Goal: Task Accomplishment & Management: Manage account settings

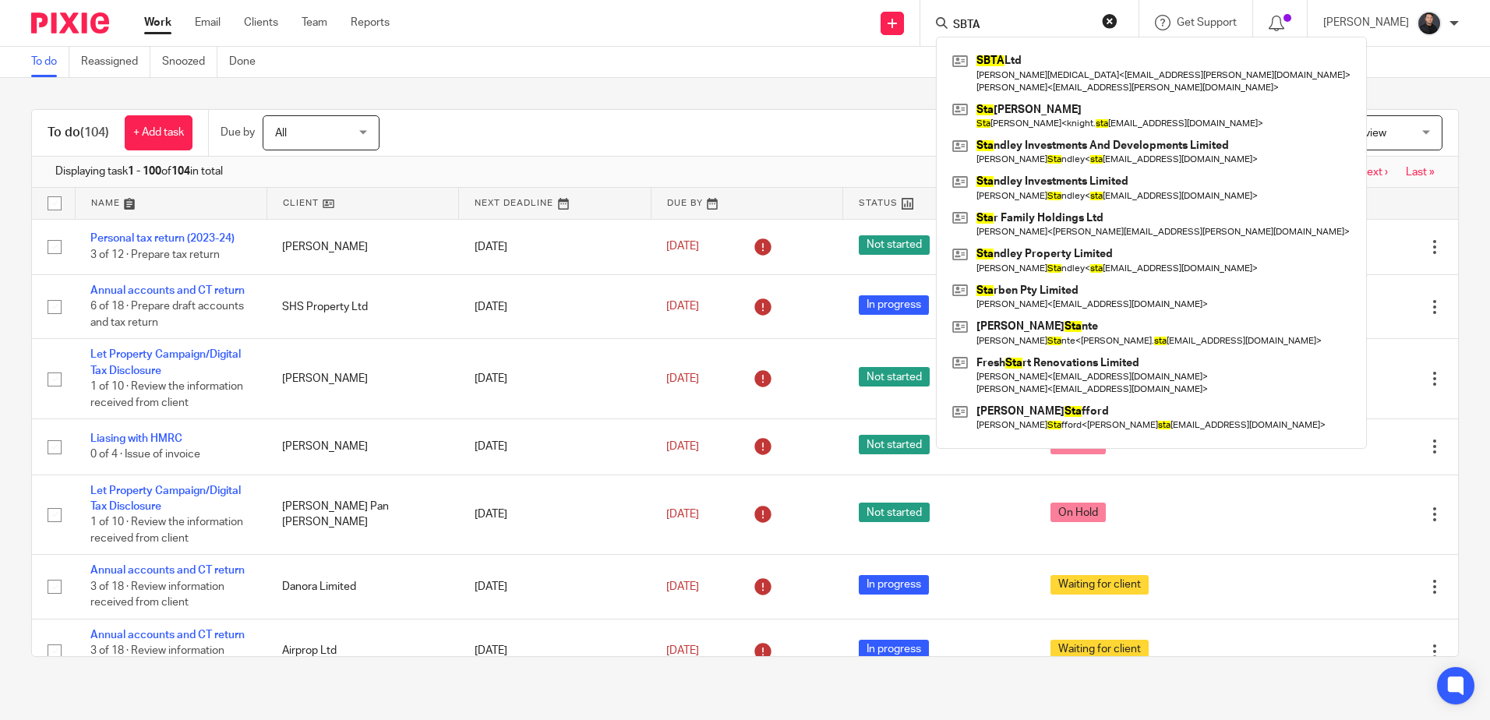
click at [1118, 17] on button "reset" at bounding box center [1110, 21] width 16 height 16
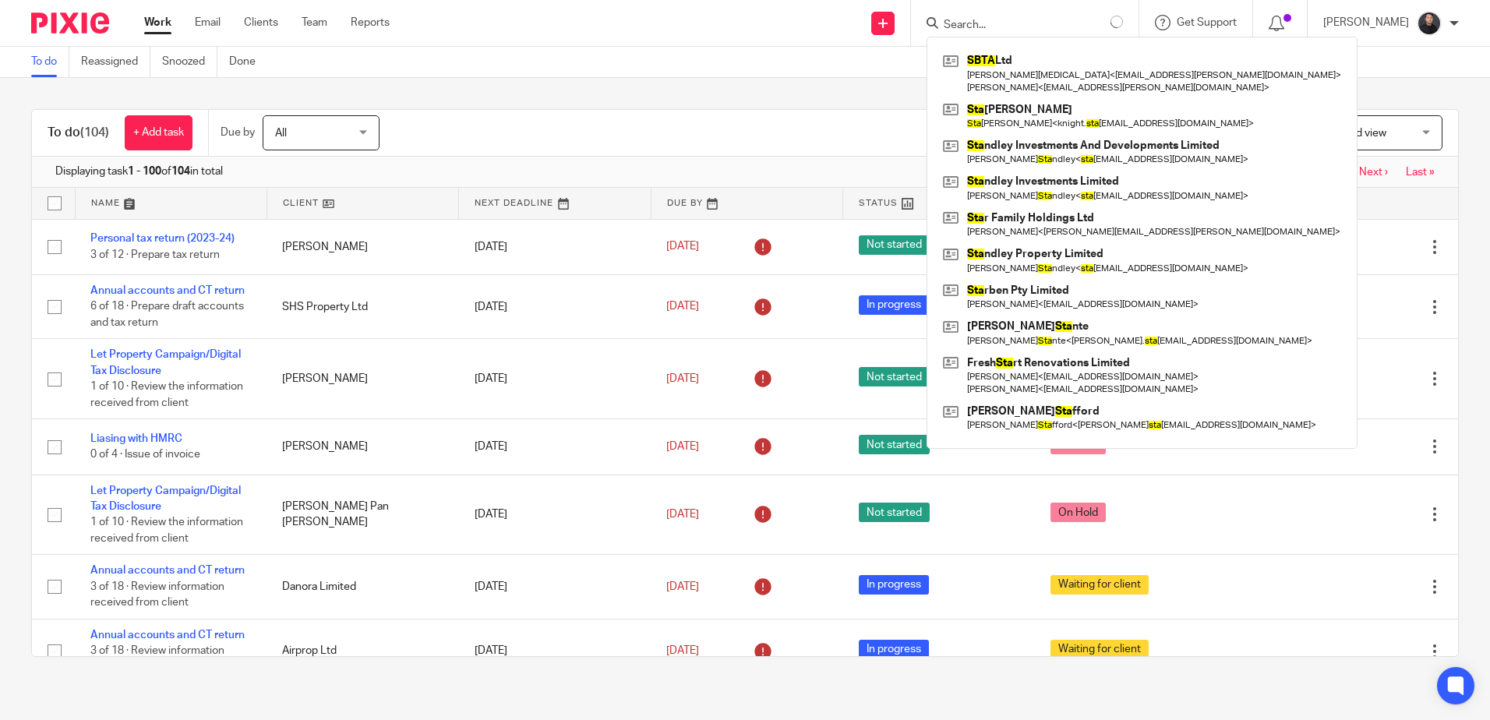
click at [1054, 23] on input "Search" at bounding box center [1012, 26] width 140 height 14
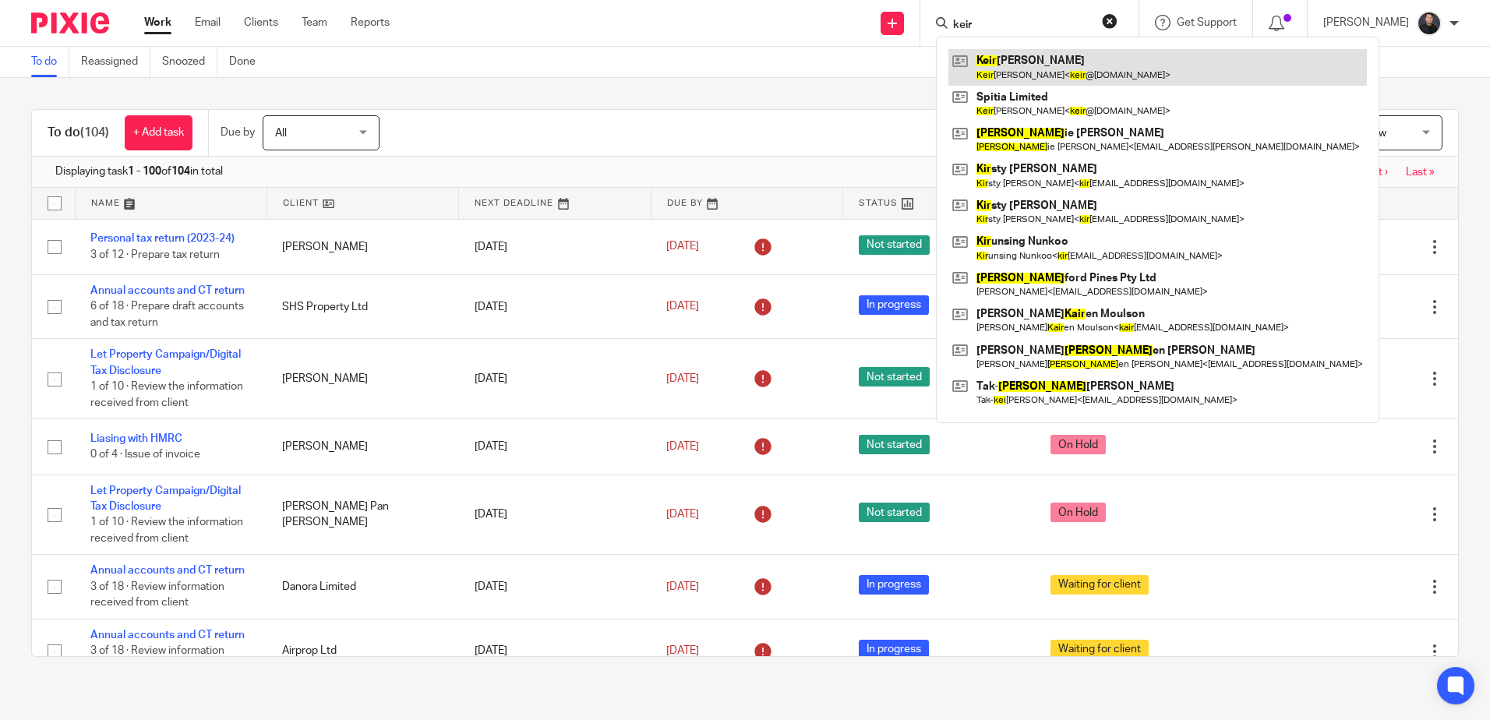
type input "keir"
click at [1069, 61] on link at bounding box center [1157, 67] width 419 height 36
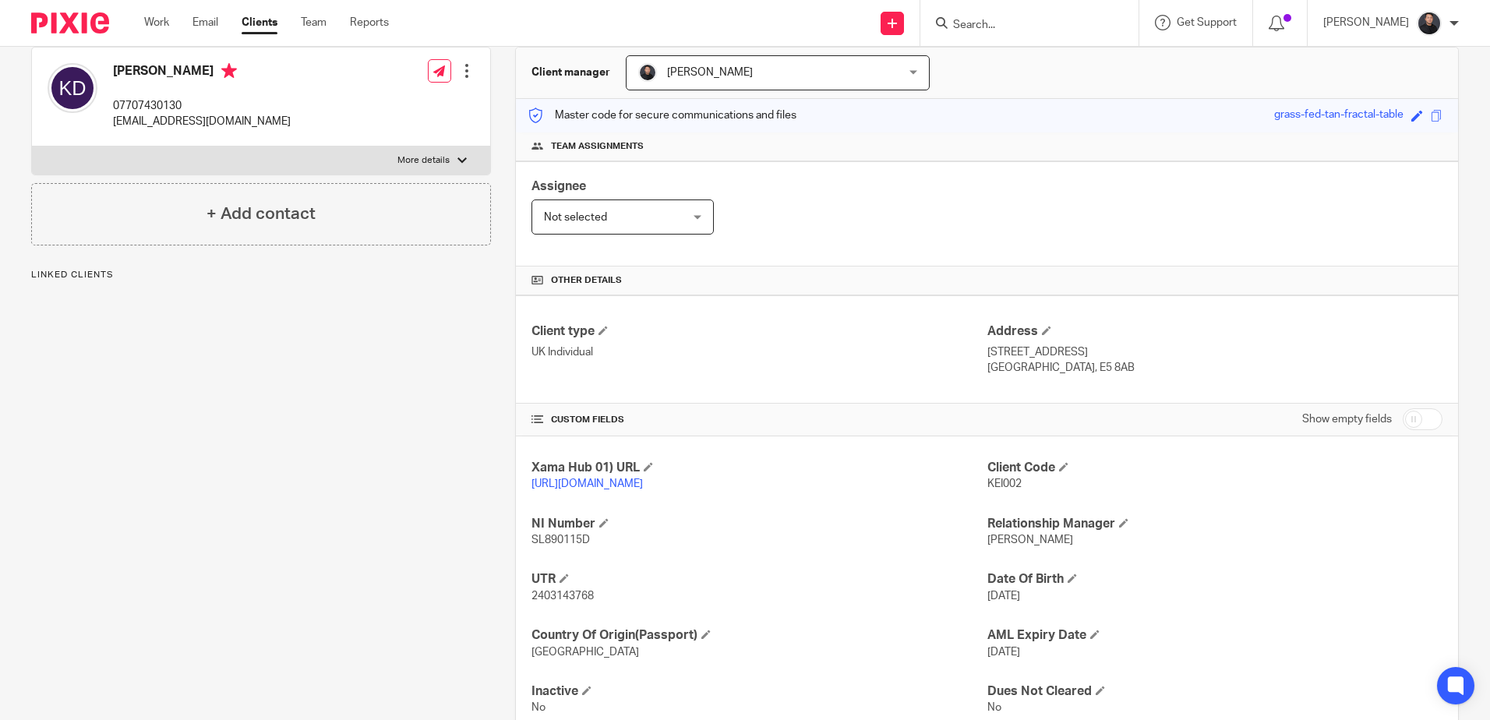
scroll to position [214, 0]
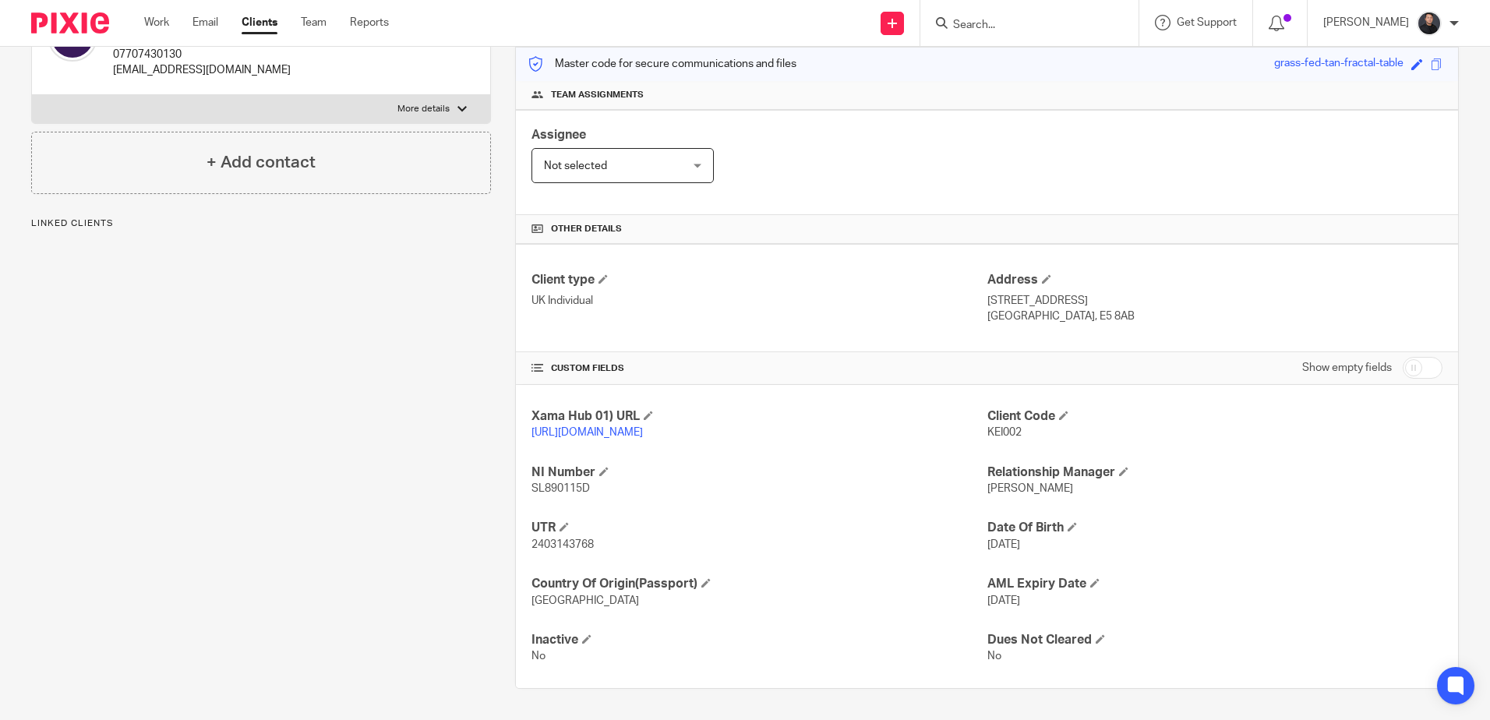
click at [569, 546] on span "2403143768" at bounding box center [563, 544] width 62 height 11
copy span "2403143768"
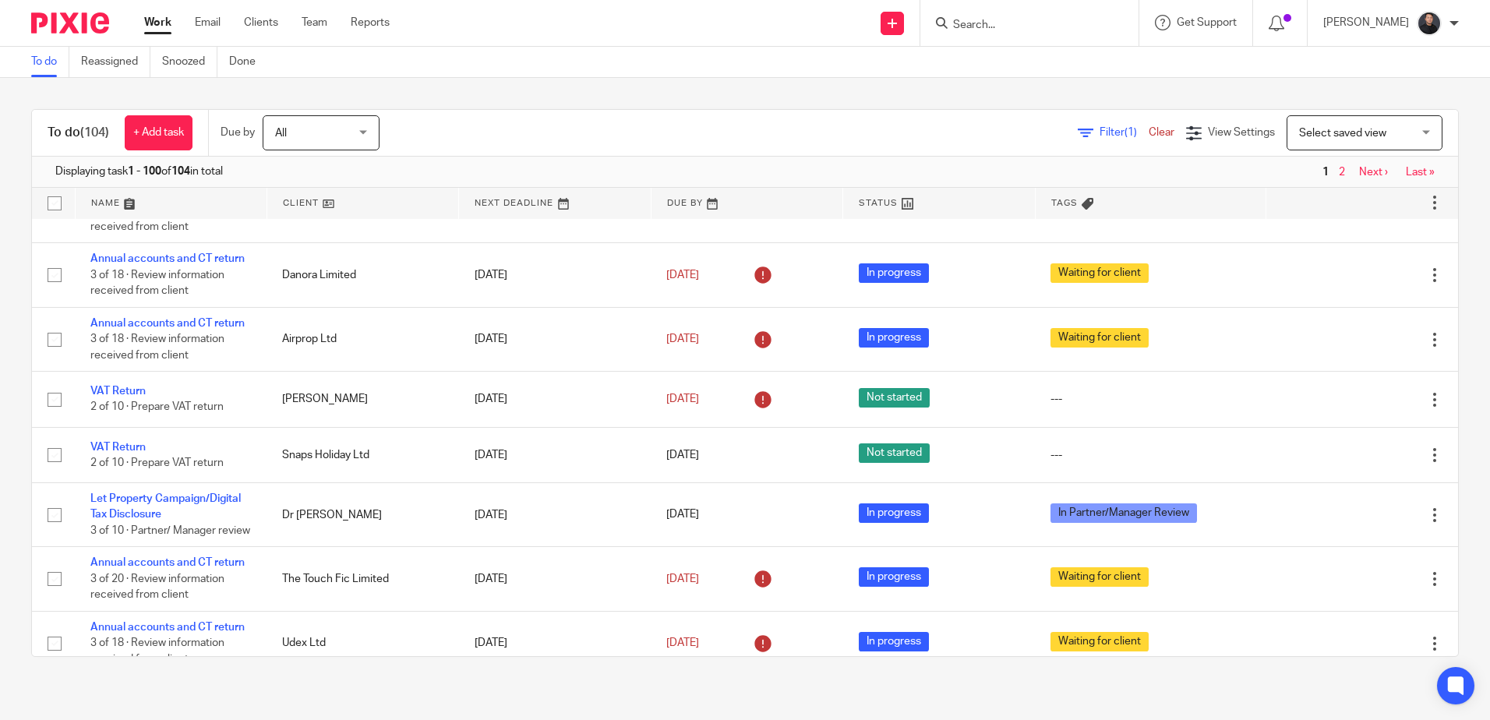
scroll to position [234, 0]
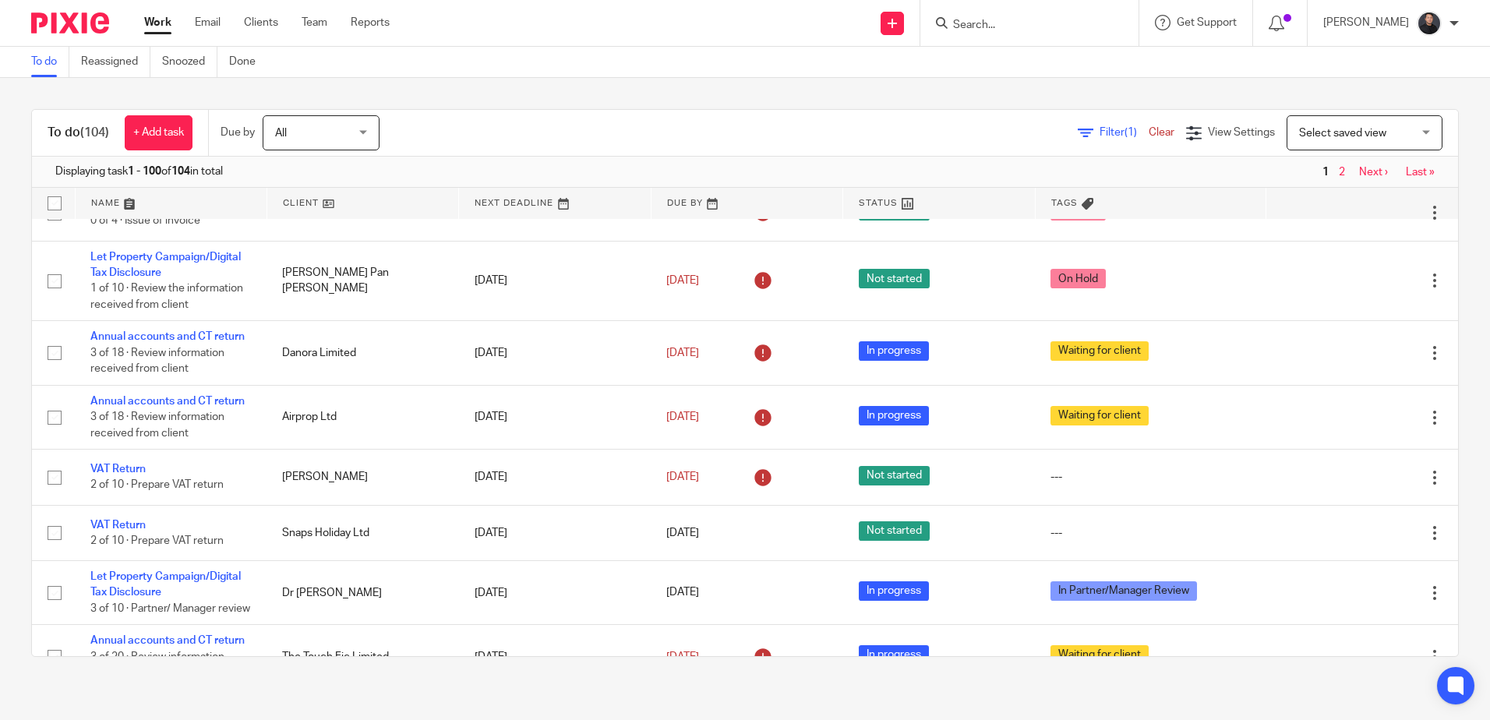
click at [1055, 32] on input "Search" at bounding box center [1022, 26] width 140 height 14
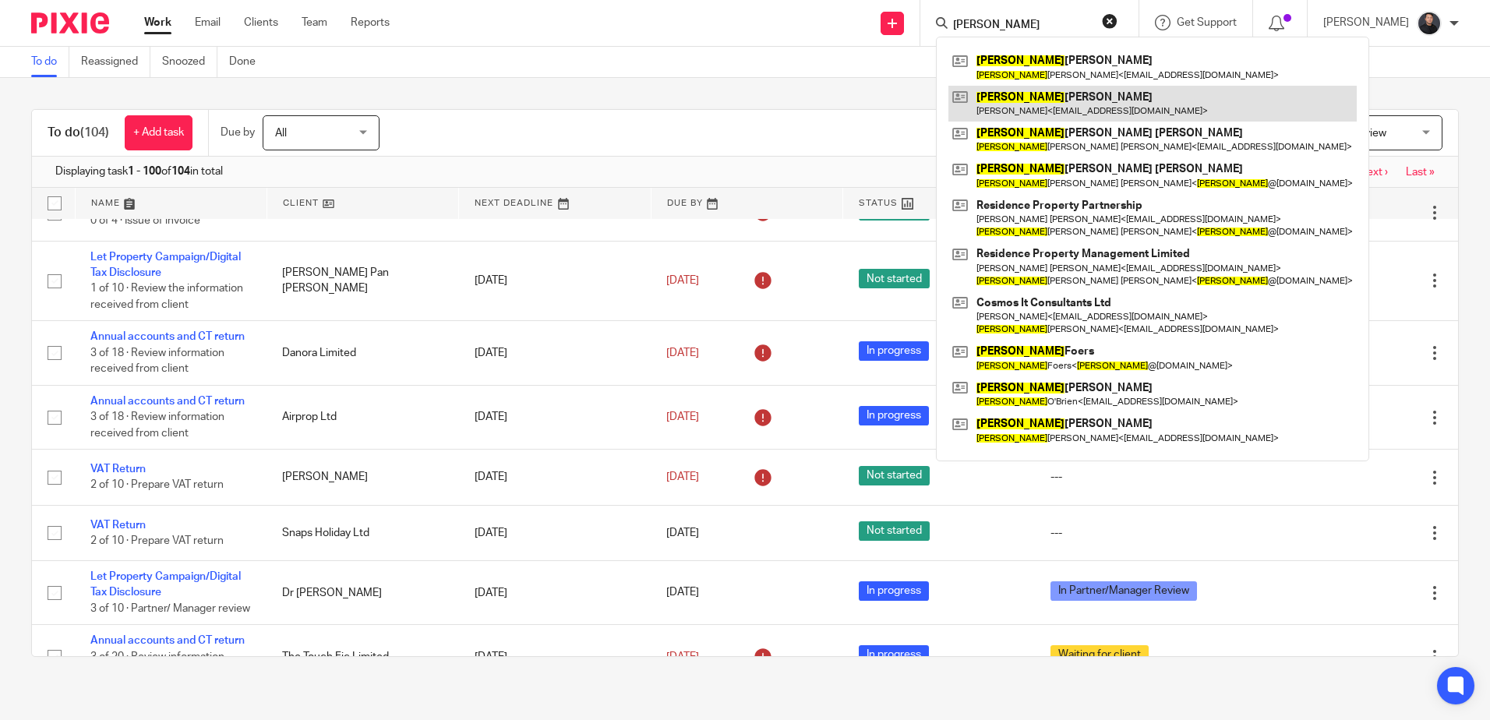
type input "janet"
click at [1075, 98] on link at bounding box center [1152, 104] width 408 height 36
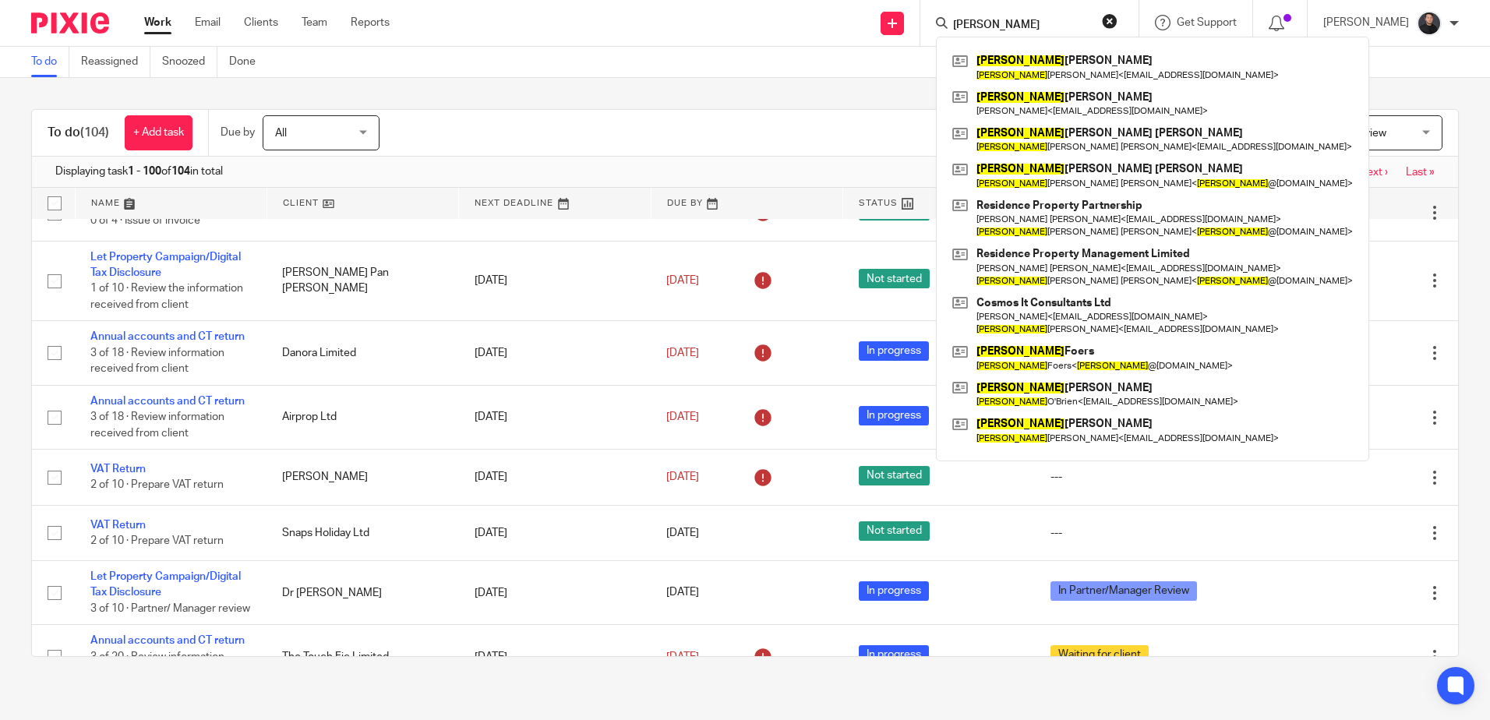
click at [78, 29] on img at bounding box center [70, 22] width 78 height 21
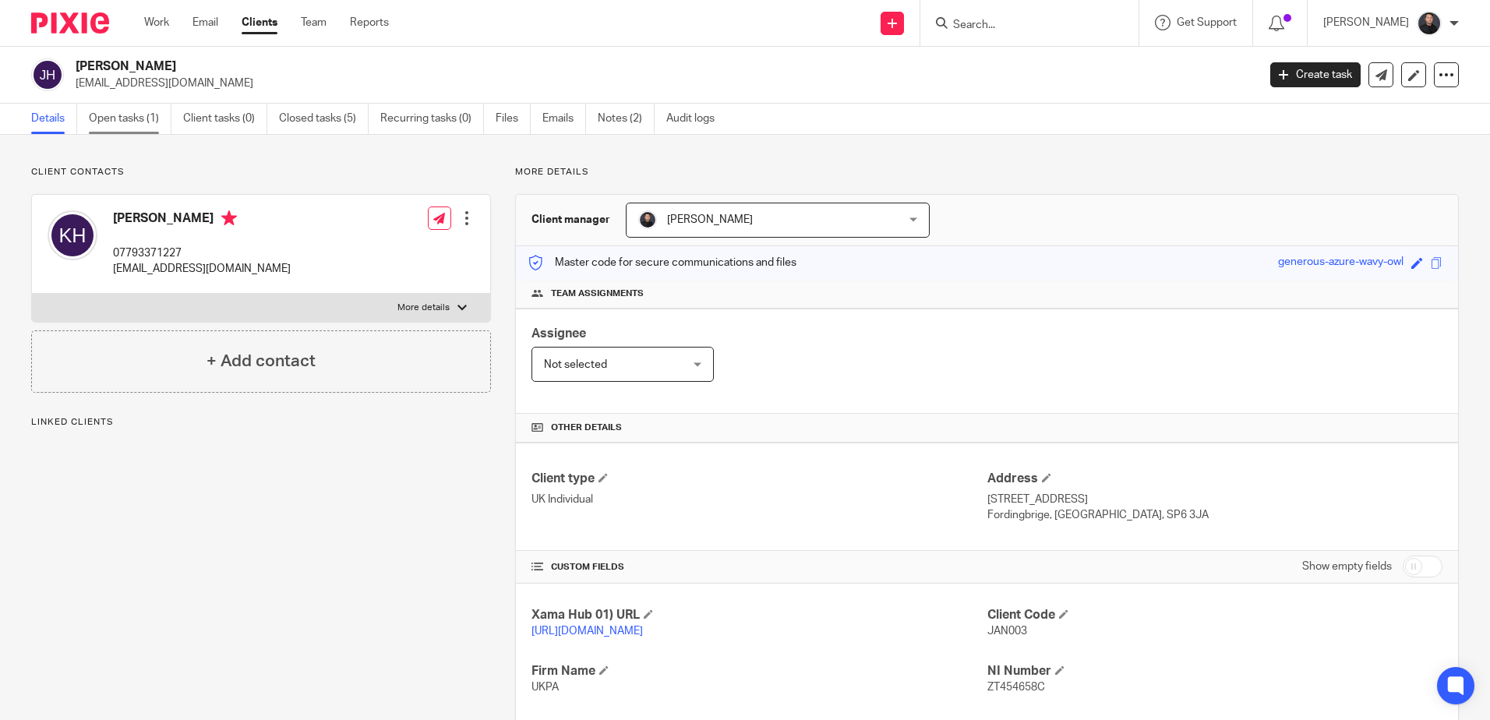
click at [121, 115] on link "Open tasks (1)" at bounding box center [130, 119] width 83 height 30
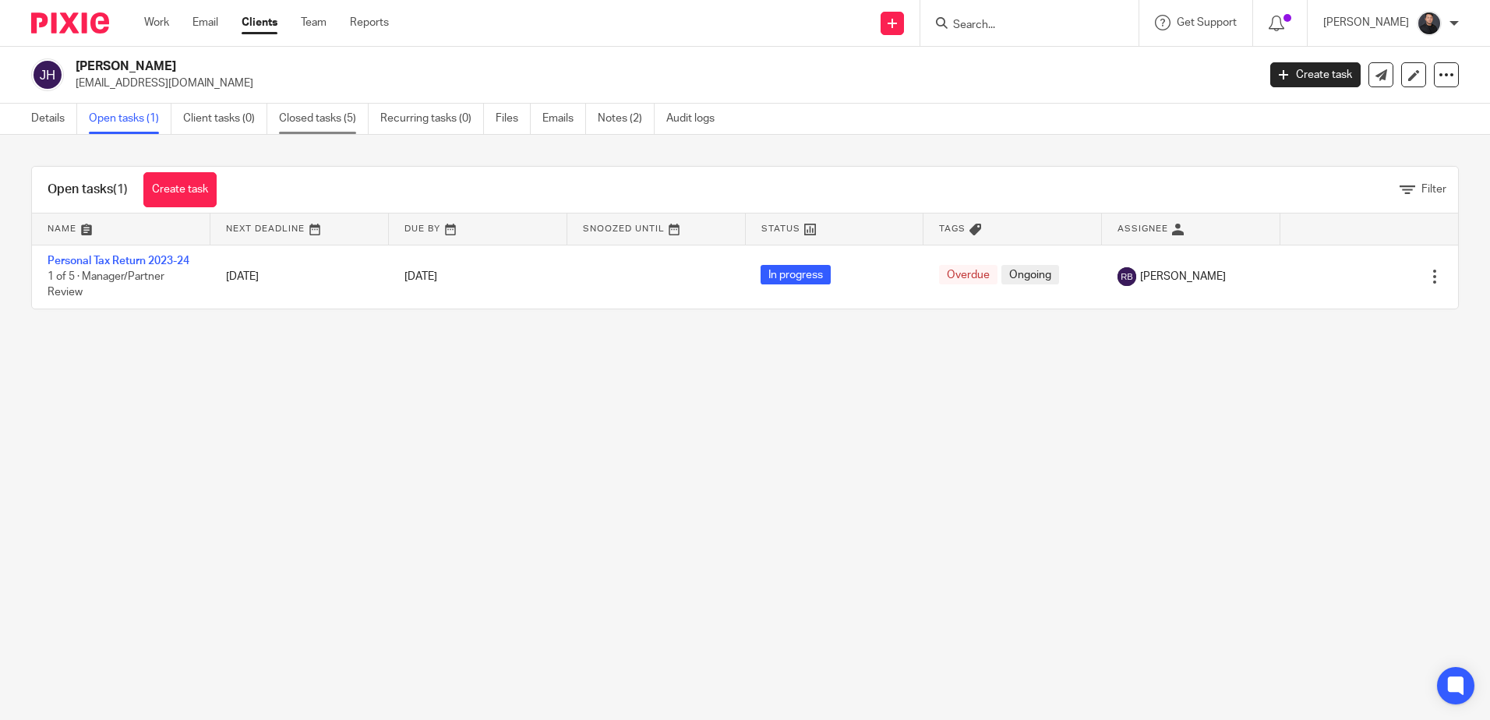
click at [329, 117] on link "Closed tasks (5)" at bounding box center [324, 119] width 90 height 30
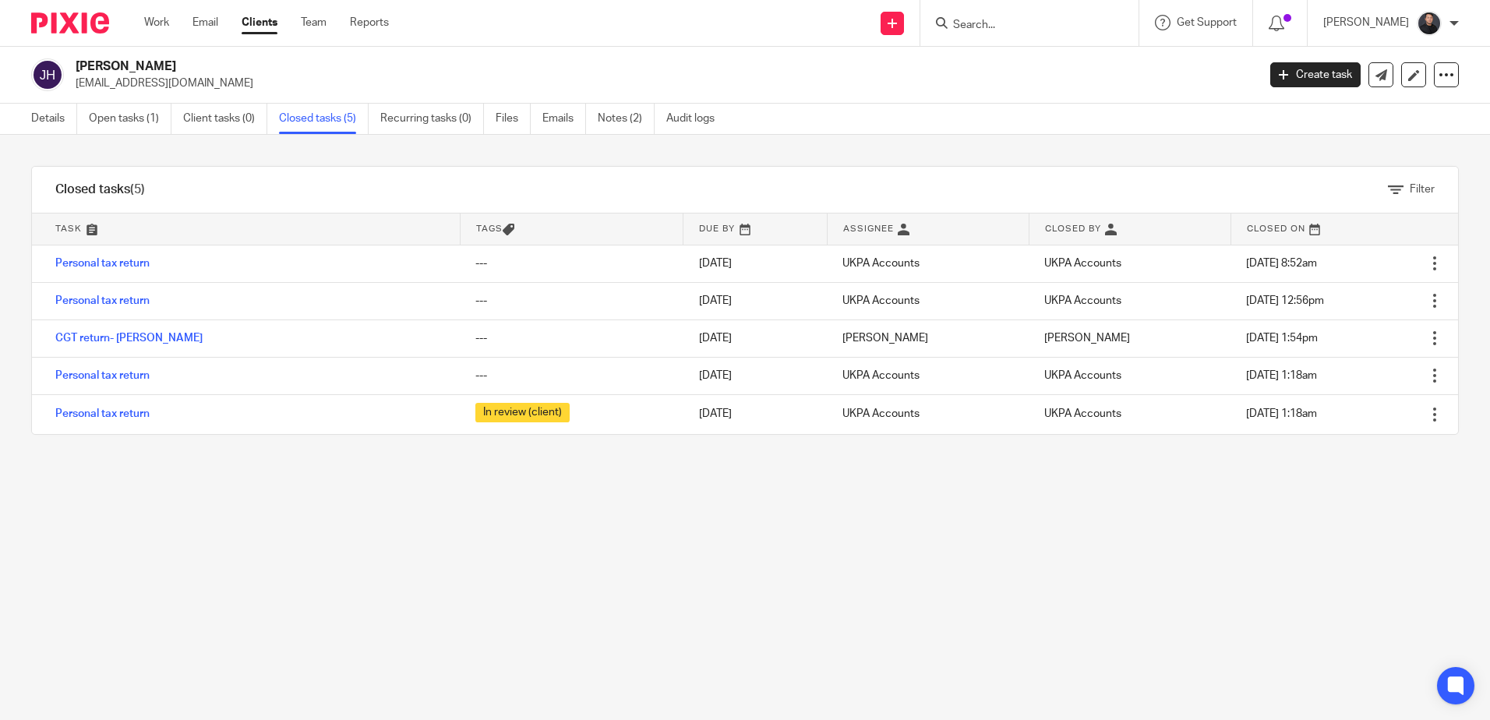
click at [139, 125] on link "Open tasks (1)" at bounding box center [130, 119] width 83 height 30
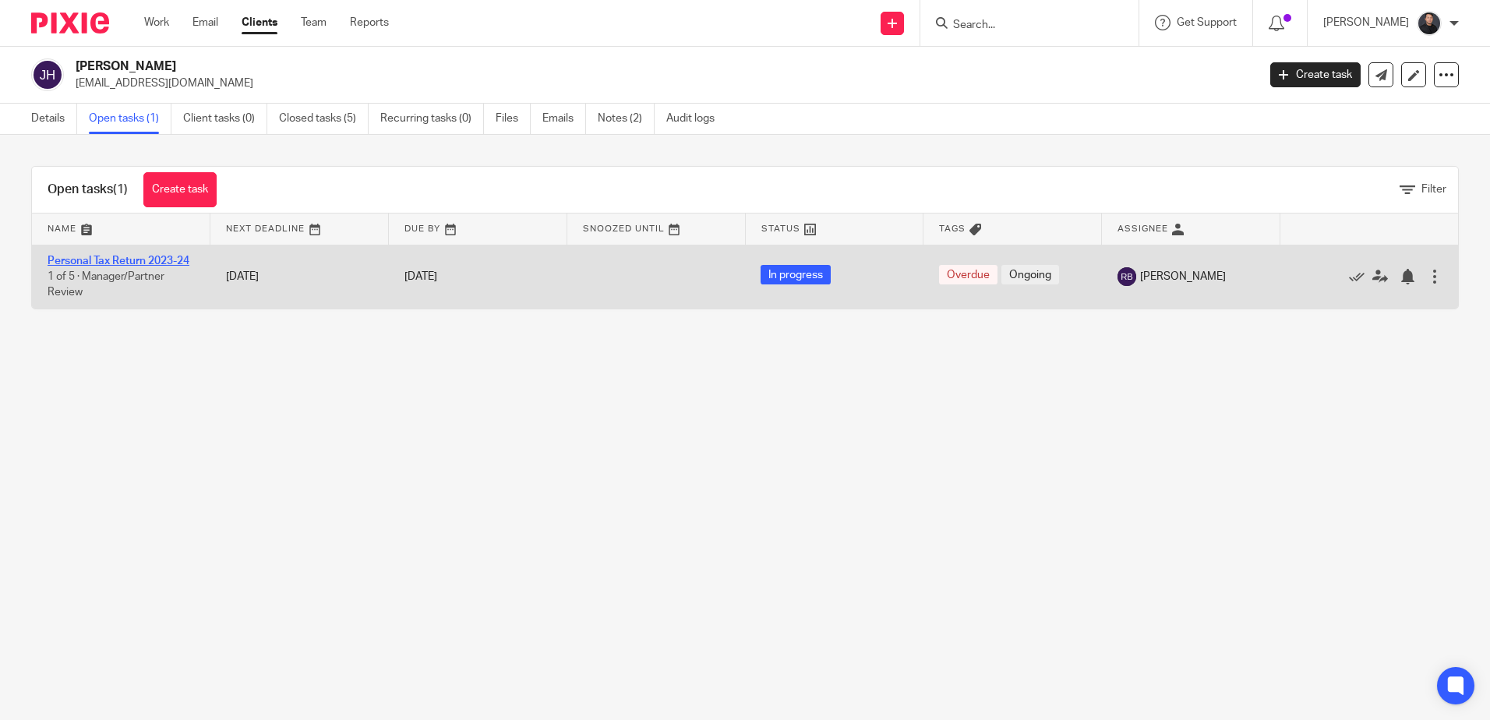
click at [124, 263] on link "Personal Tax Return 2023-24" at bounding box center [119, 261] width 142 height 11
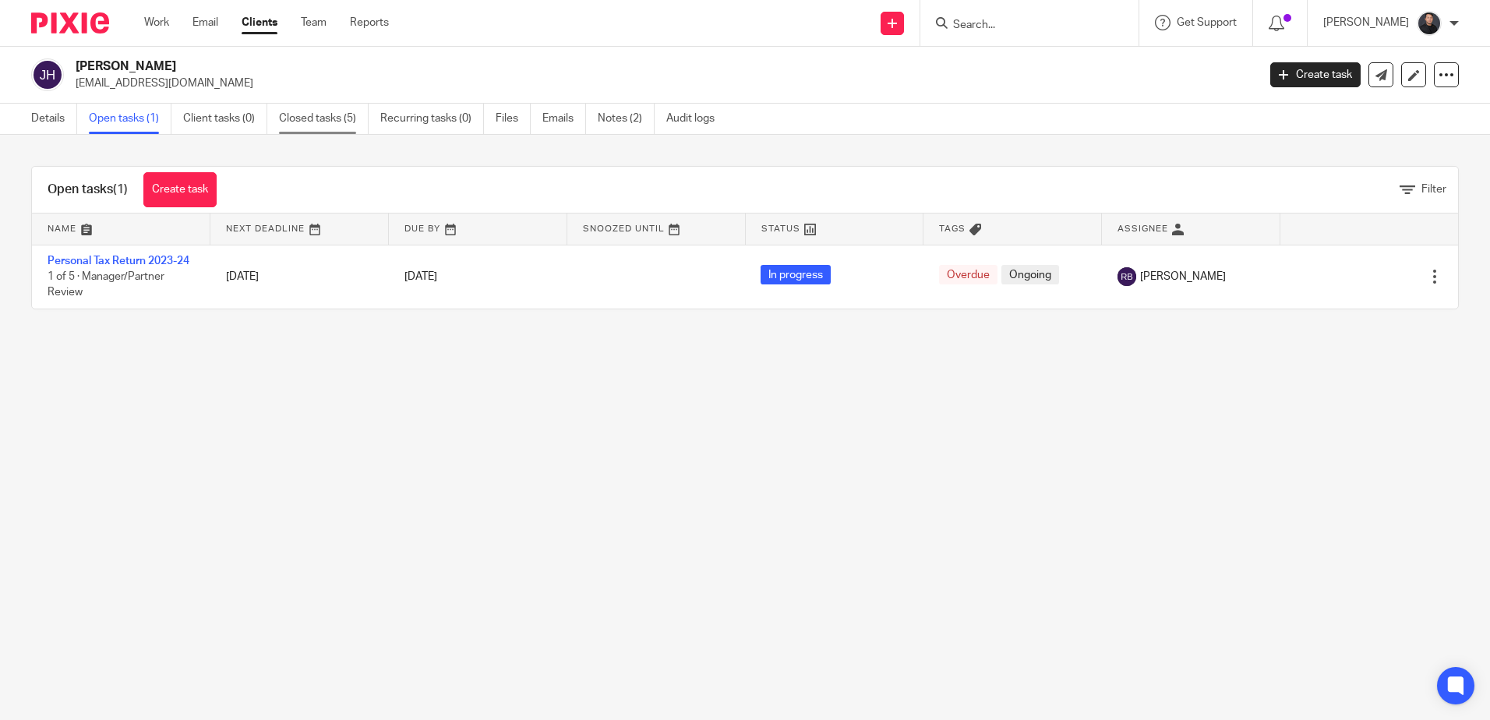
click at [319, 122] on link "Closed tasks (5)" at bounding box center [324, 119] width 90 height 30
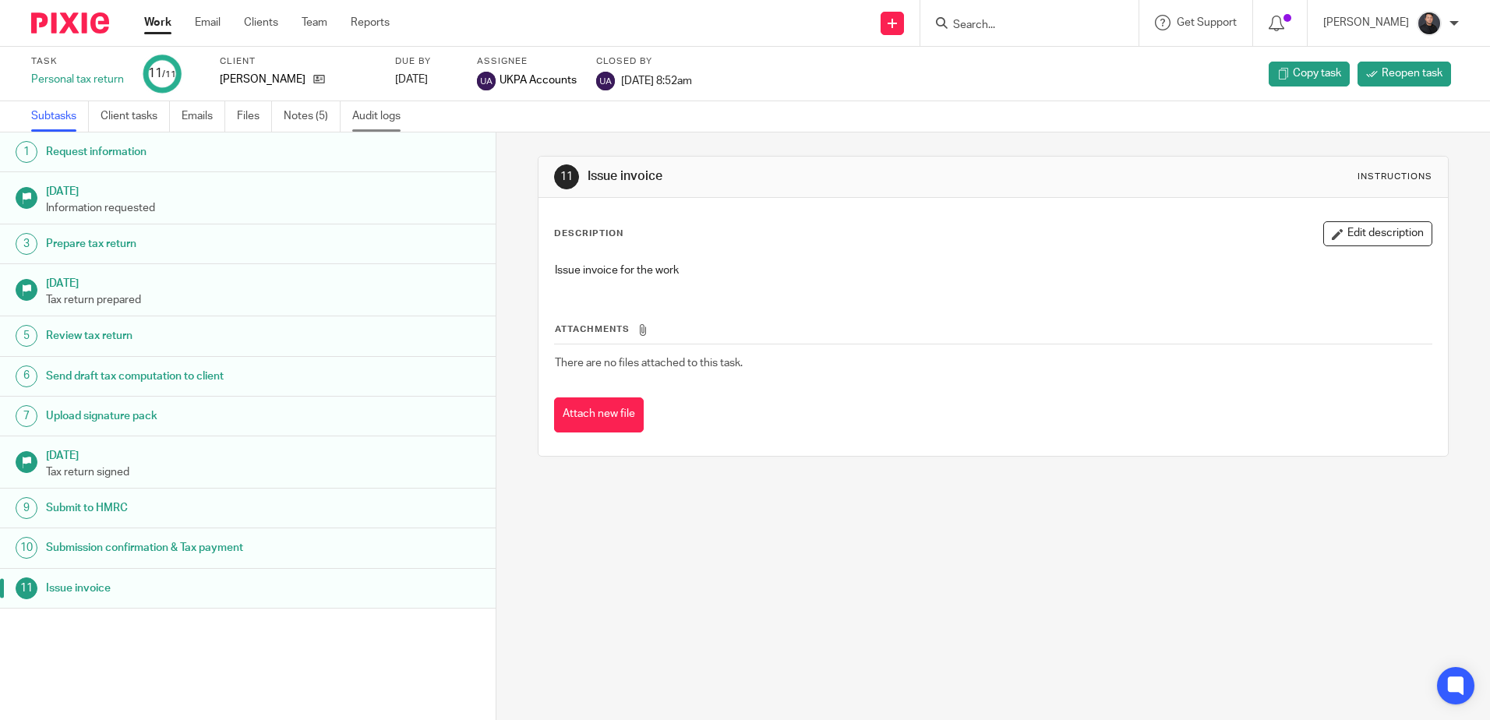
click at [368, 114] on link "Audit logs" at bounding box center [382, 116] width 60 height 30
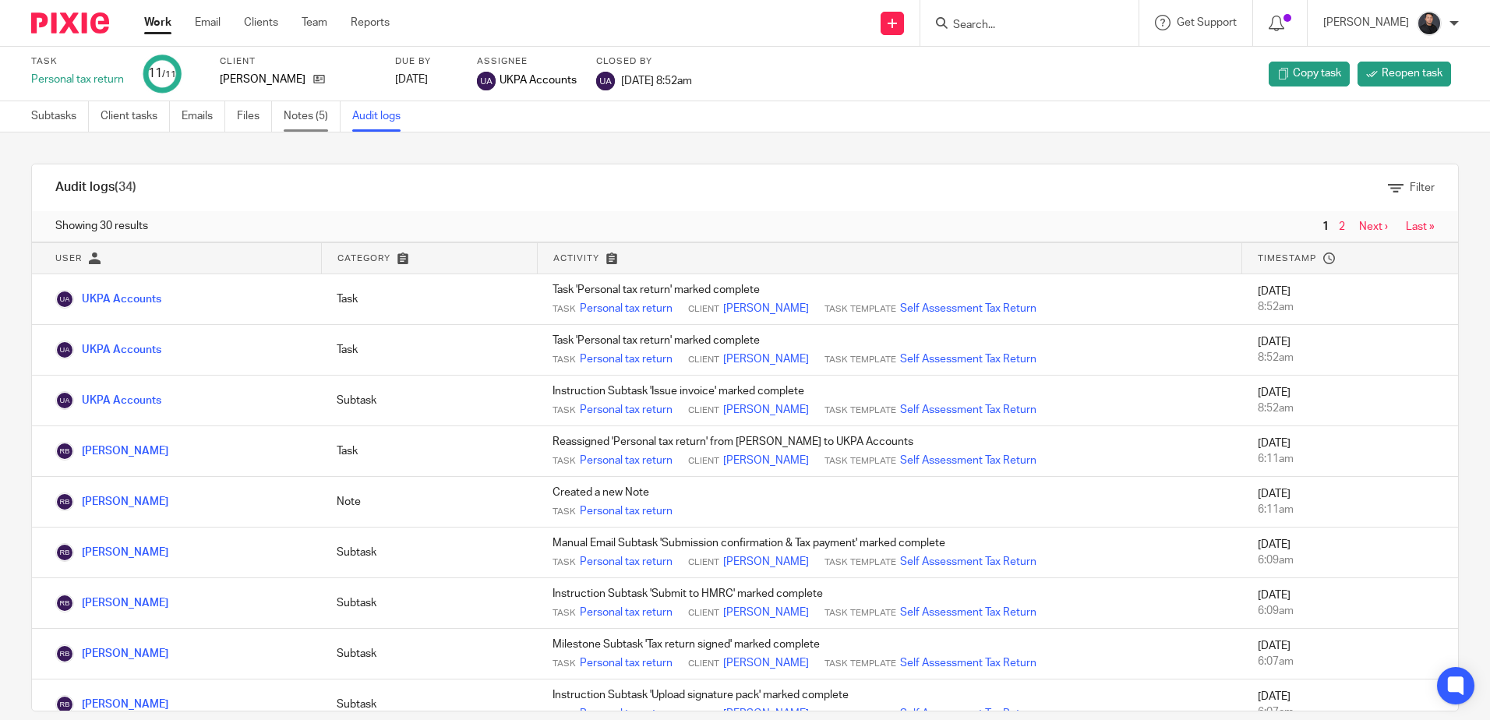
click at [296, 118] on link "Notes (5)" at bounding box center [312, 116] width 57 height 30
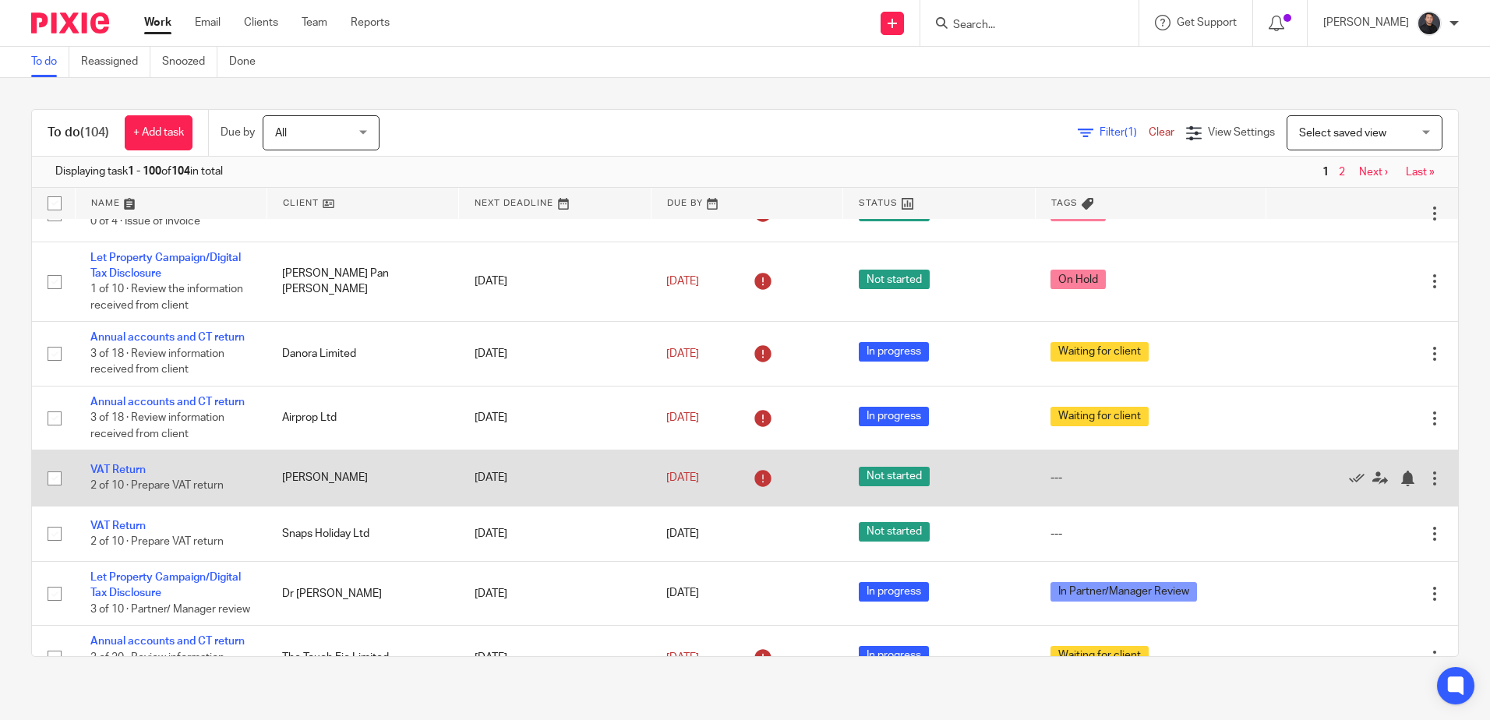
scroll to position [234, 0]
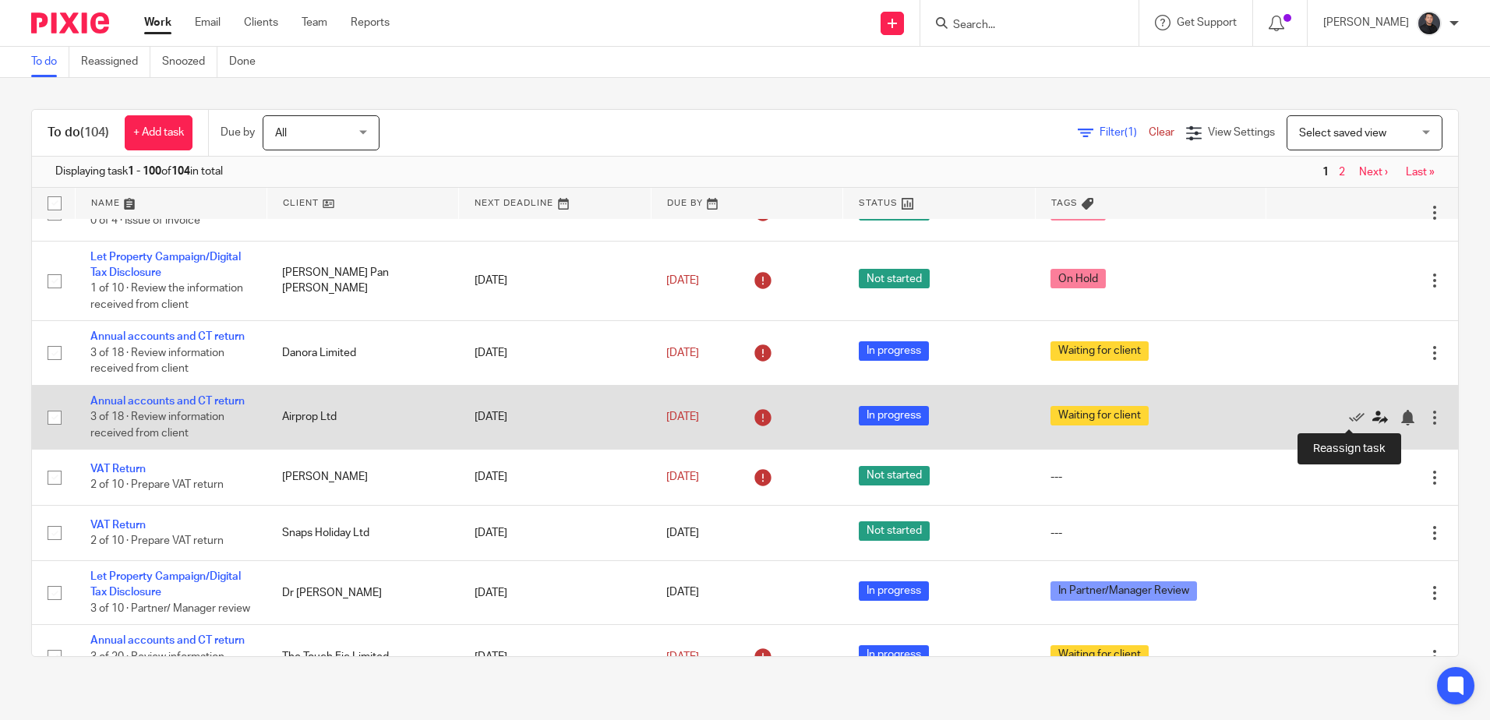
click at [1372, 416] on icon at bounding box center [1380, 418] width 16 height 16
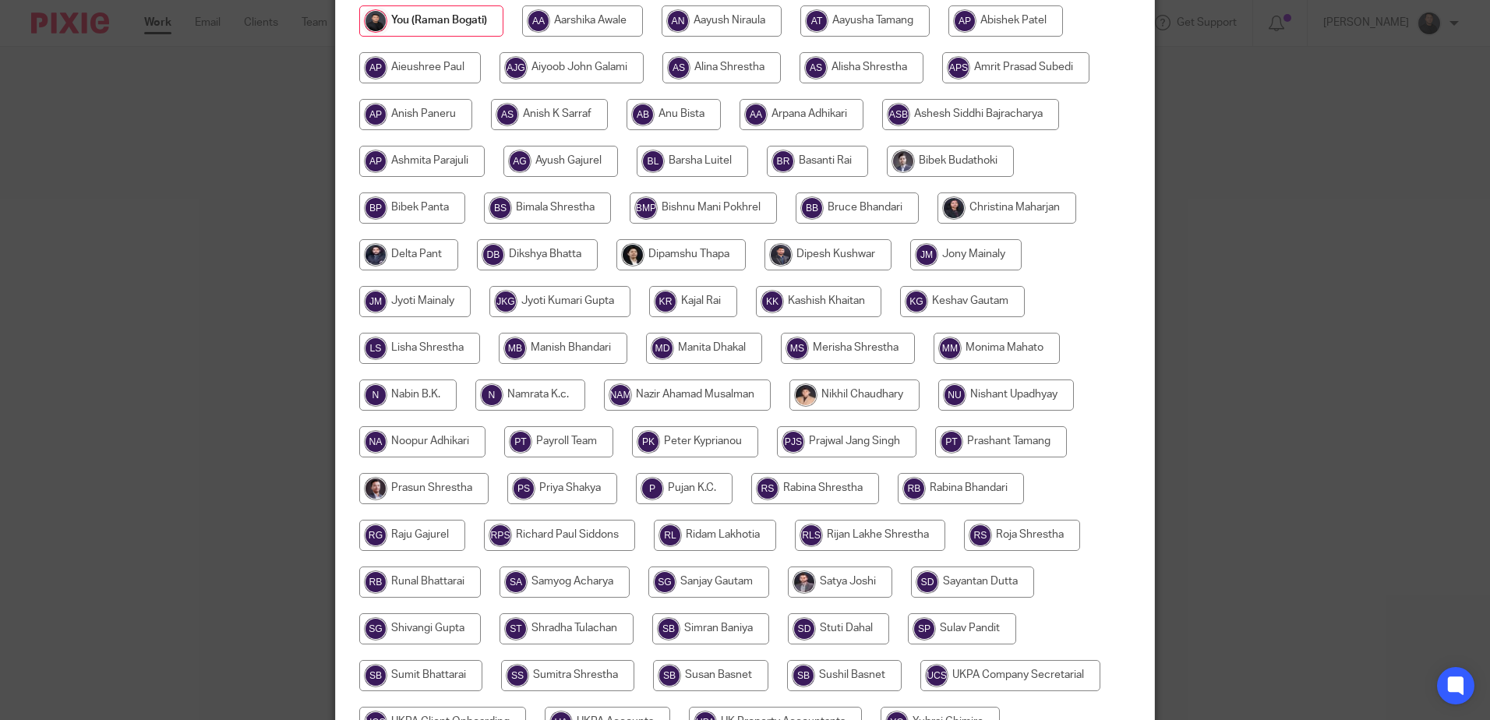
scroll to position [312, 0]
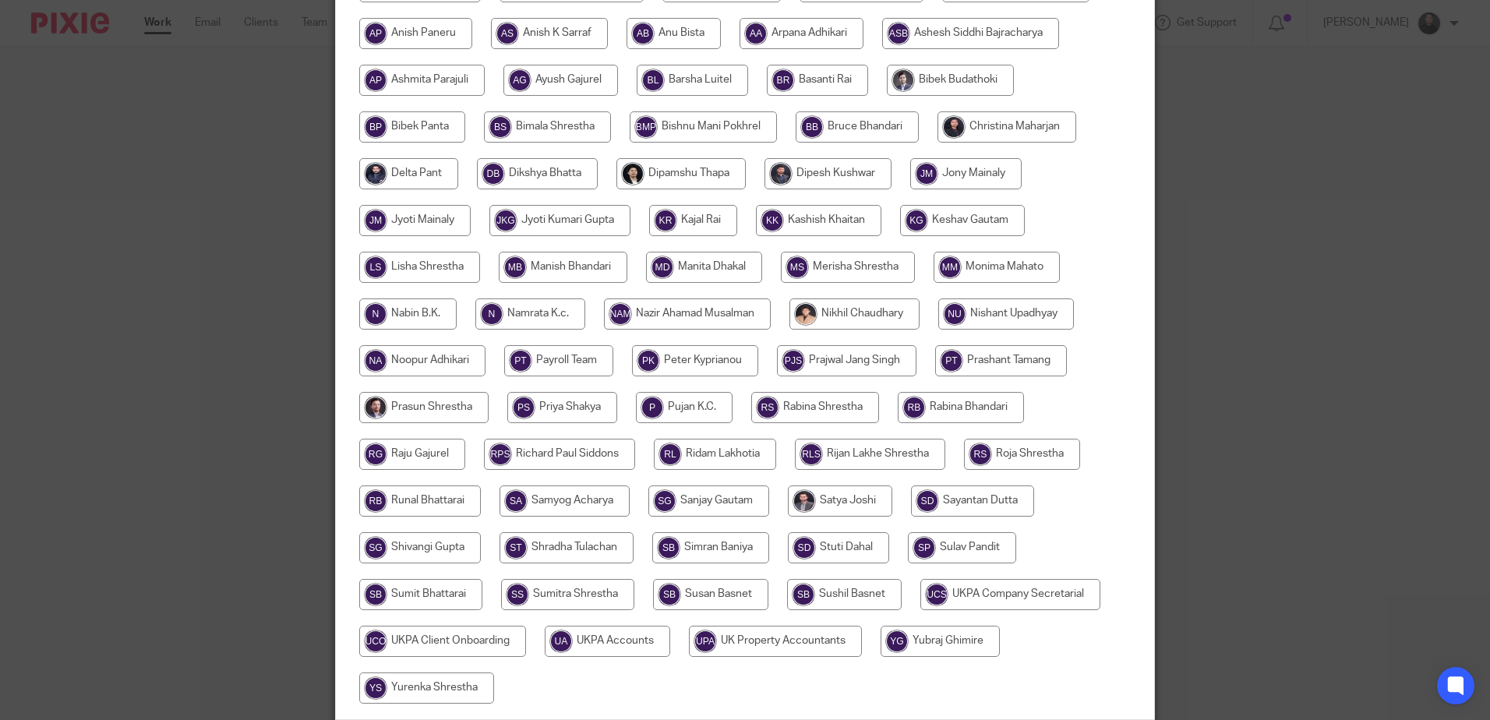
click at [966, 357] on input "radio" at bounding box center [1001, 360] width 132 height 31
radio input "true"
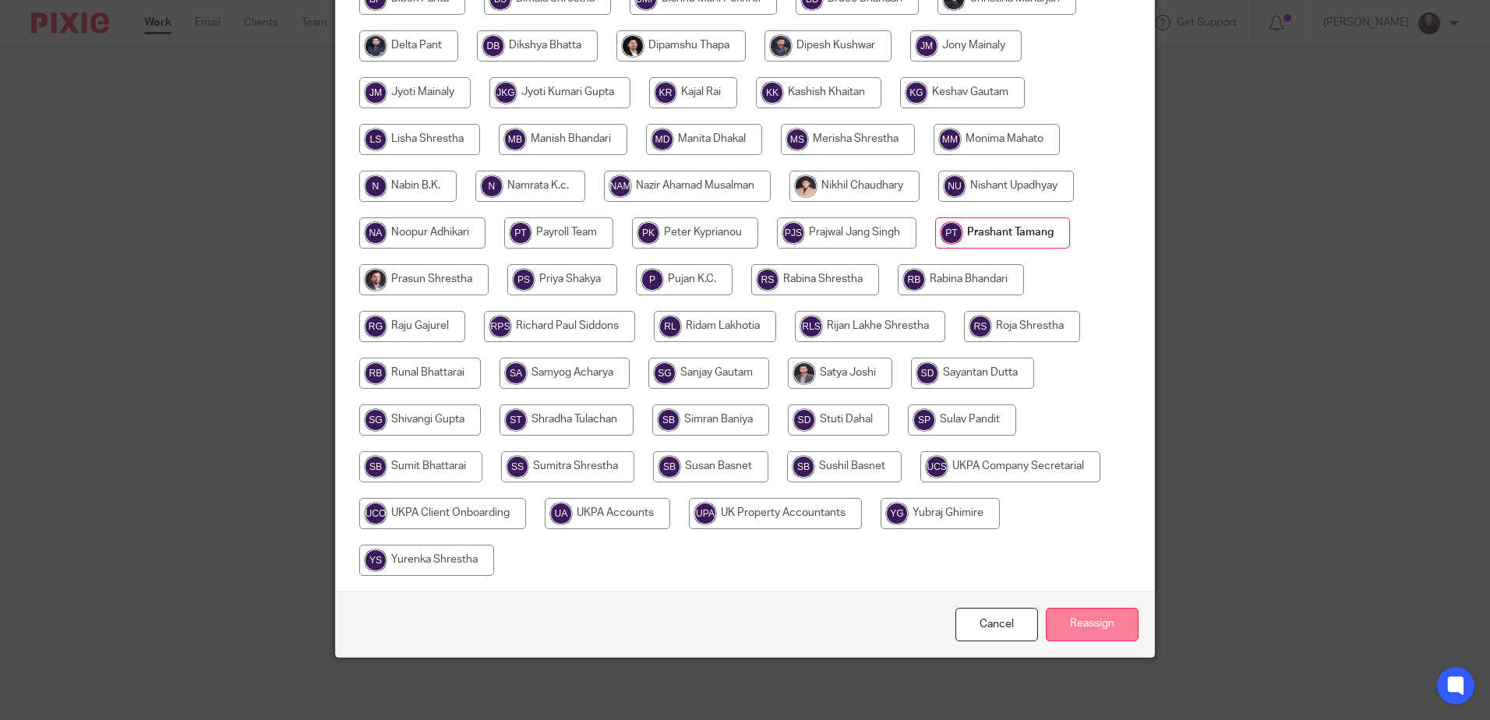
click at [1086, 626] on input "Reassign" at bounding box center [1092, 625] width 93 height 34
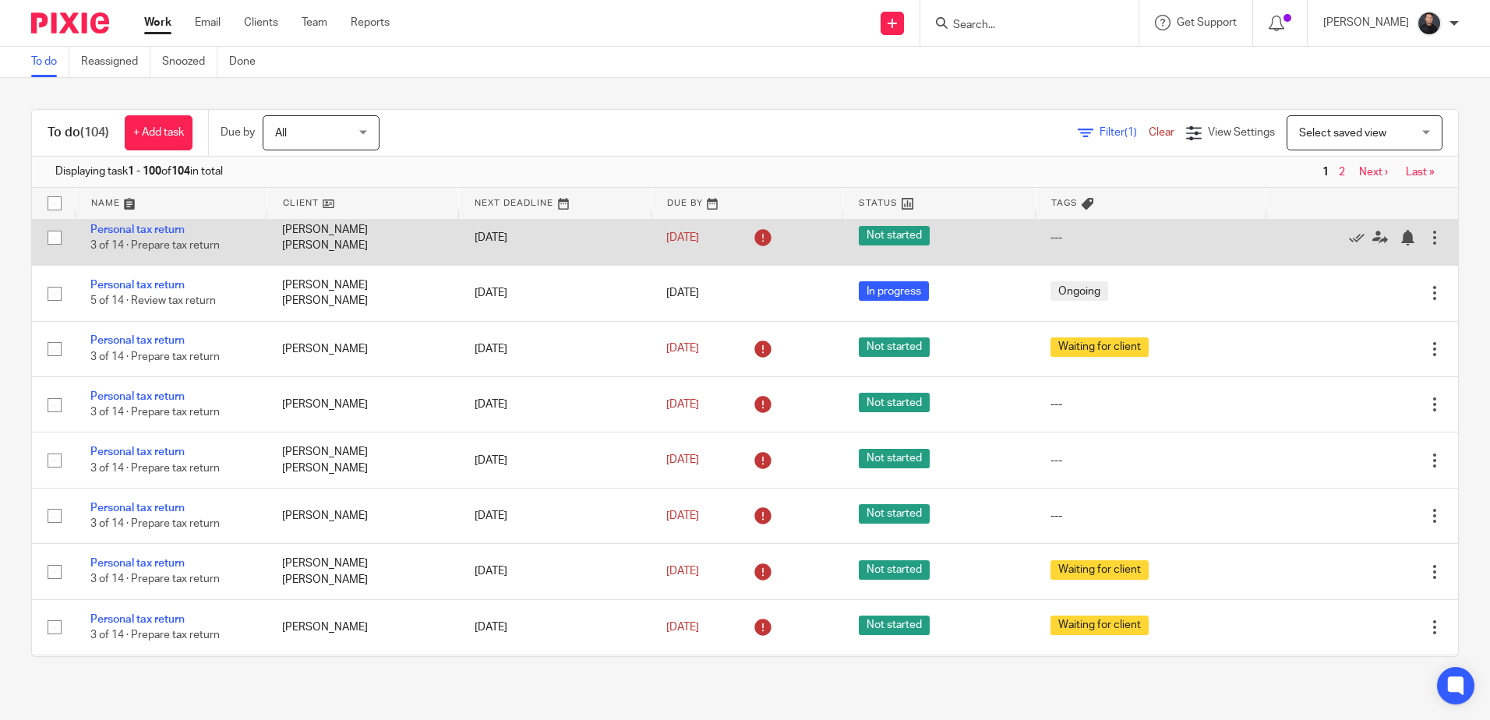
scroll to position [3663, 0]
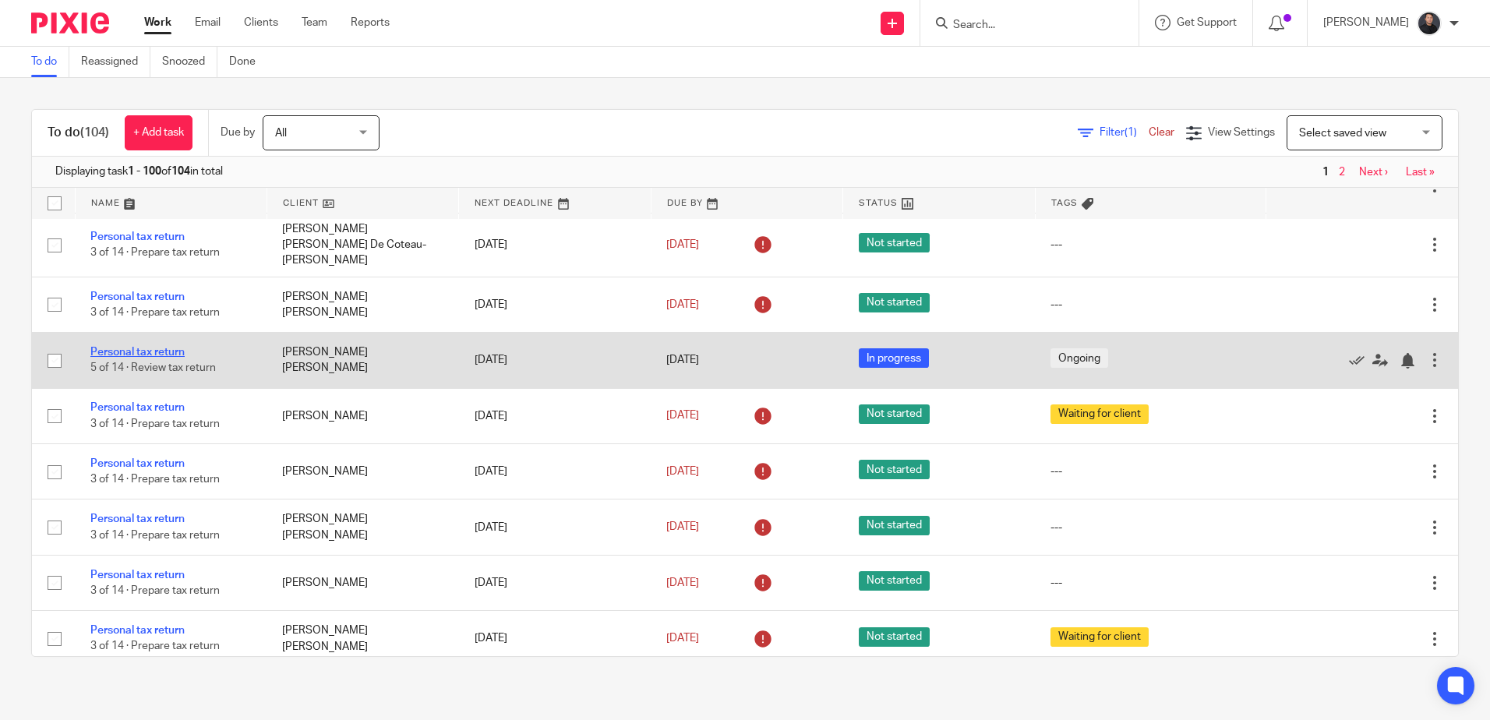
click at [151, 358] on link "Personal tax return" at bounding box center [137, 352] width 94 height 11
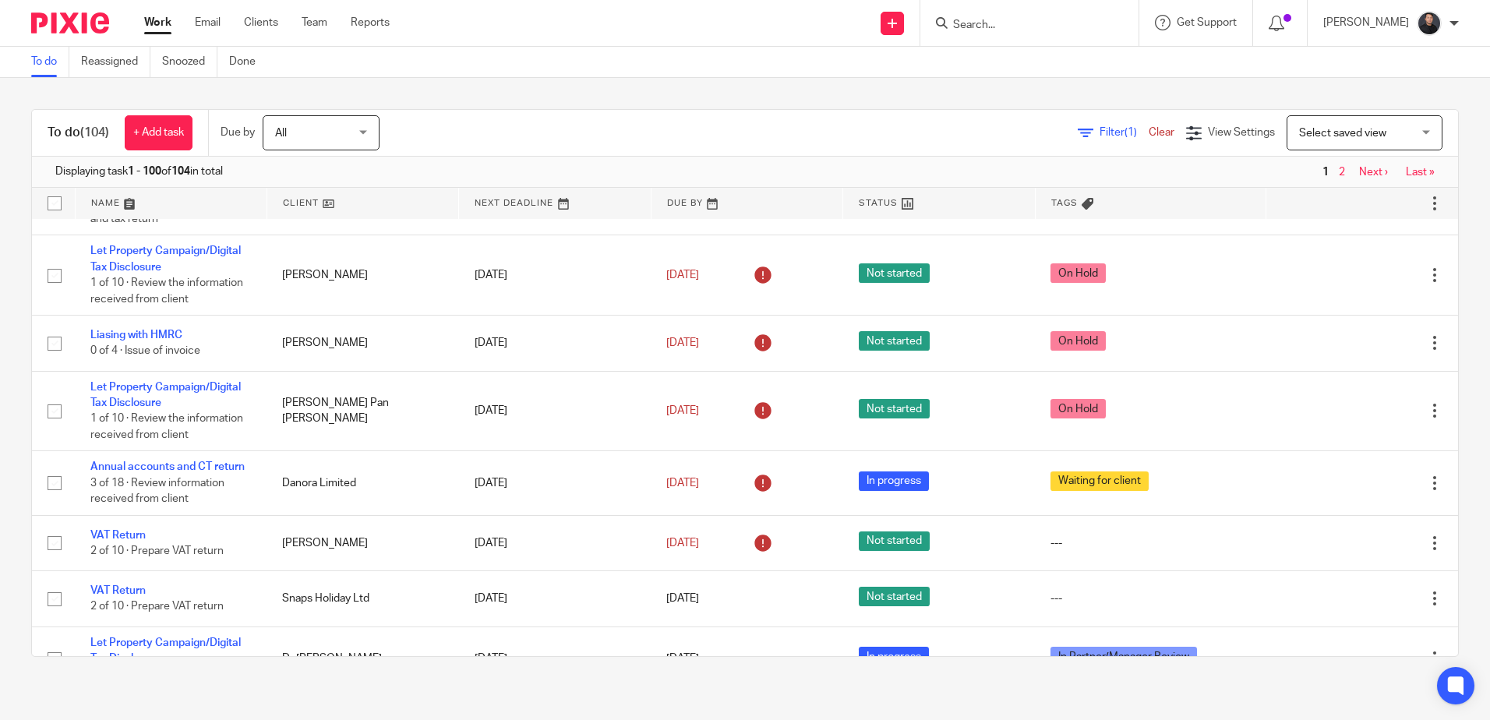
scroll to position [0, 0]
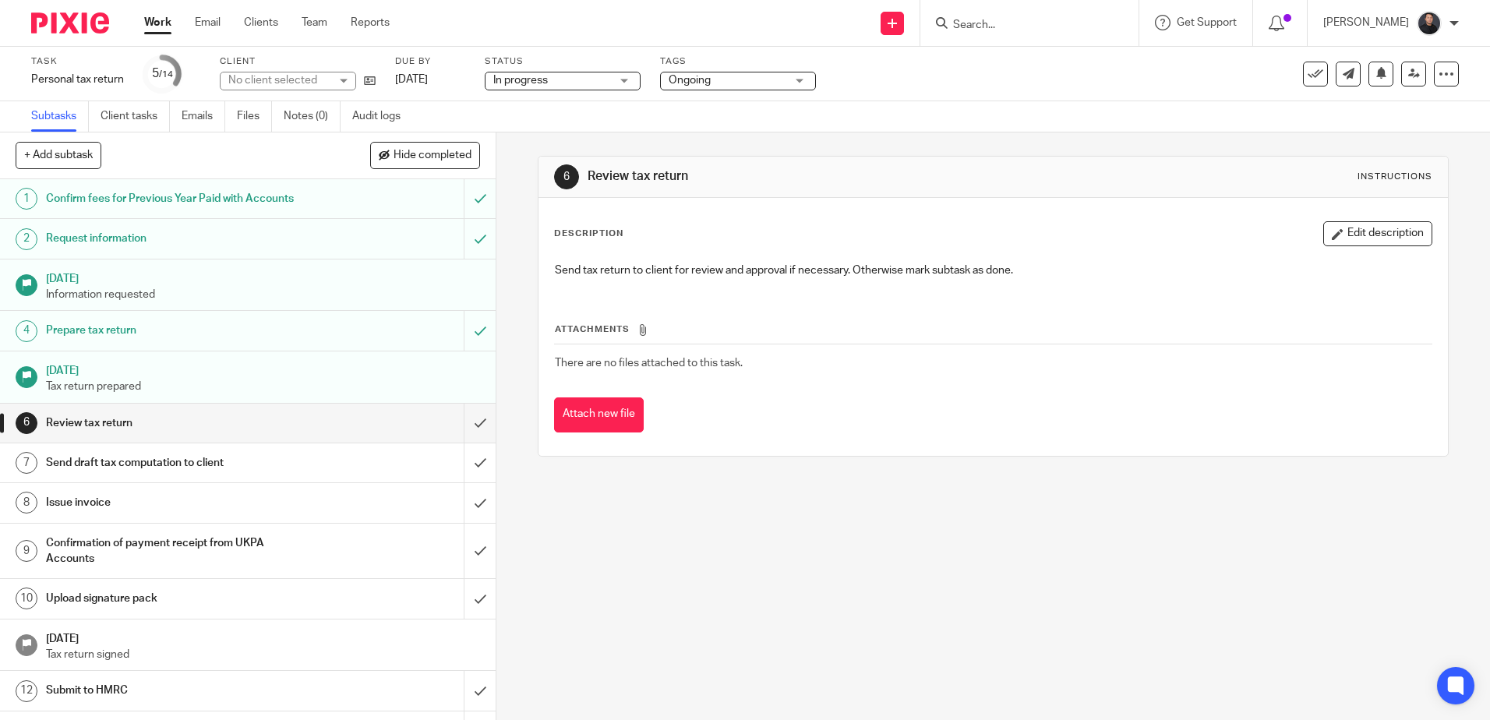
click at [737, 79] on span "Ongoing" at bounding box center [727, 80] width 117 height 16
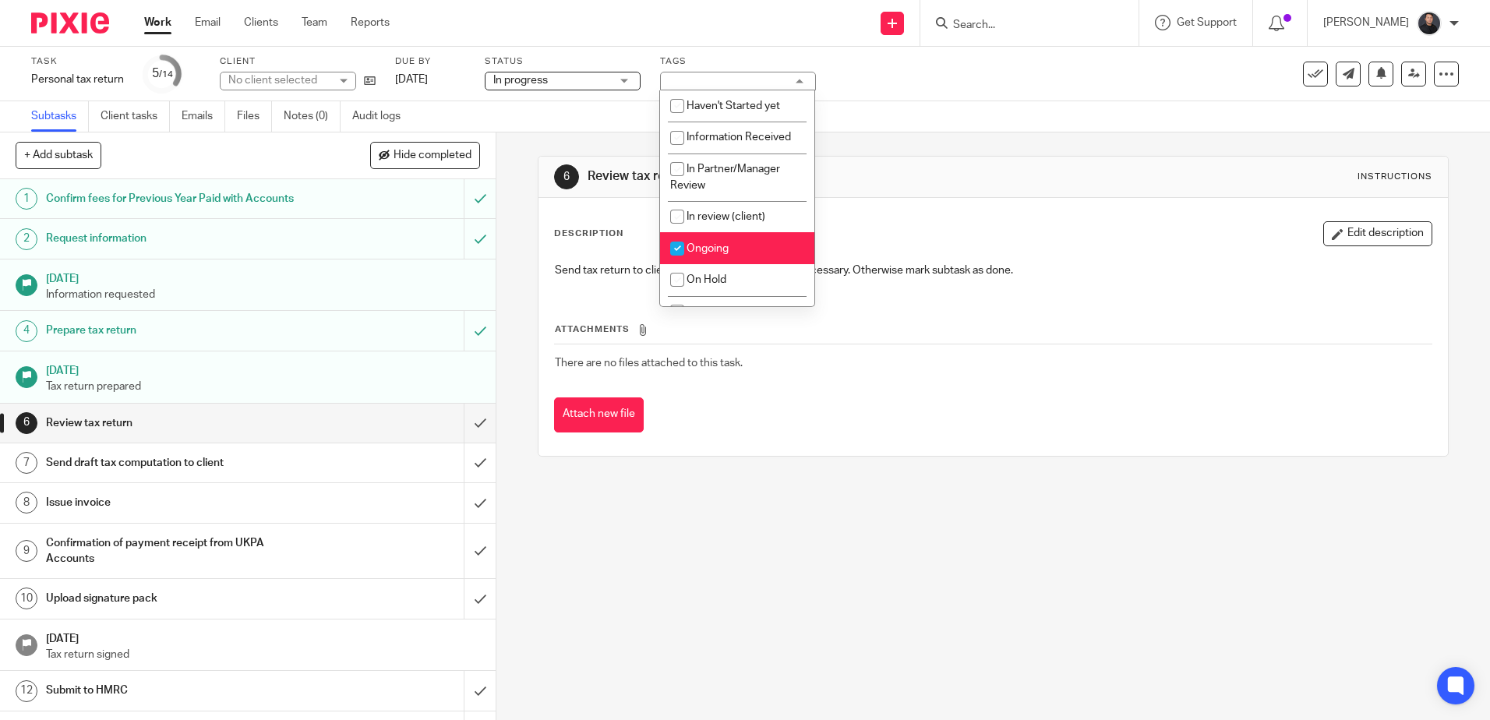
click at [726, 246] on span "Ongoing" at bounding box center [708, 248] width 42 height 11
checkbox input "false"
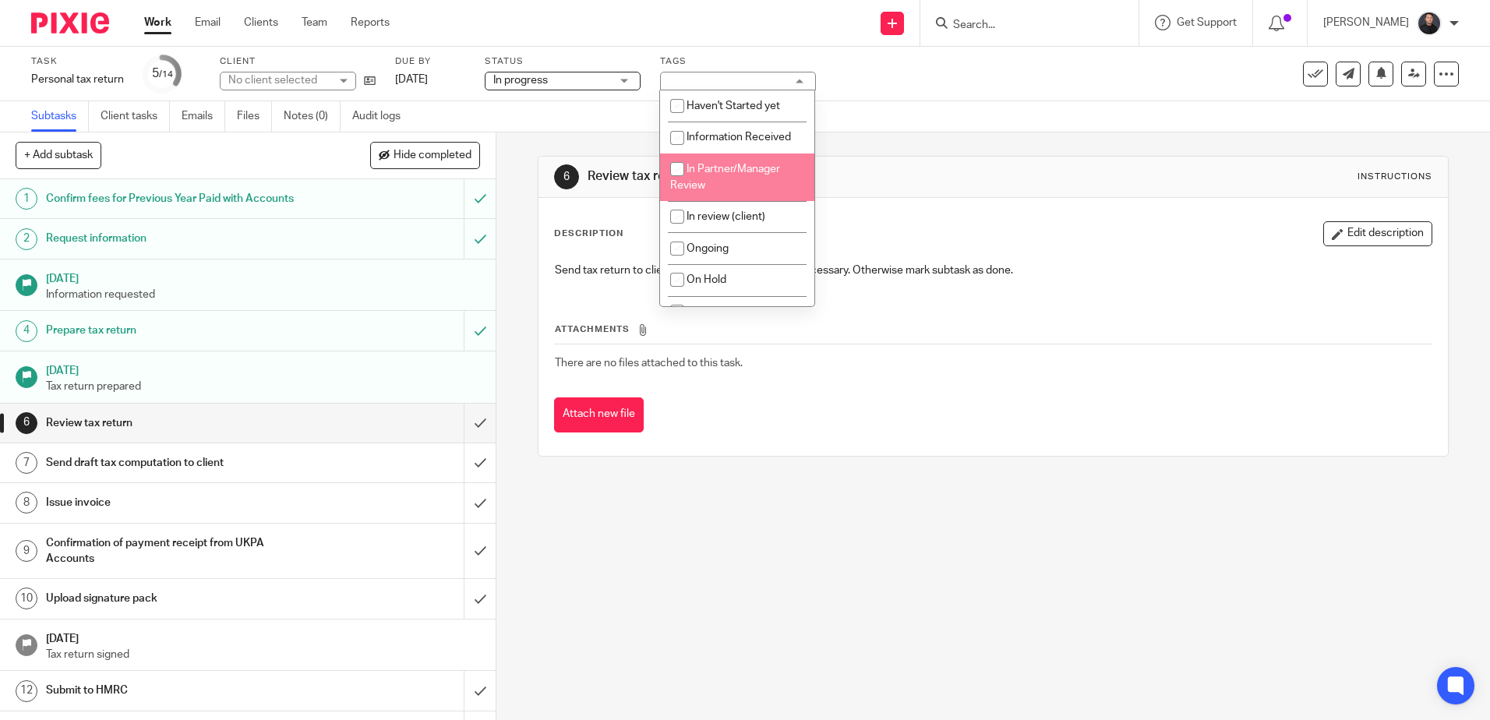
click at [731, 178] on li "In Partner/Manager Review" at bounding box center [737, 178] width 154 height 48
checkbox input "true"
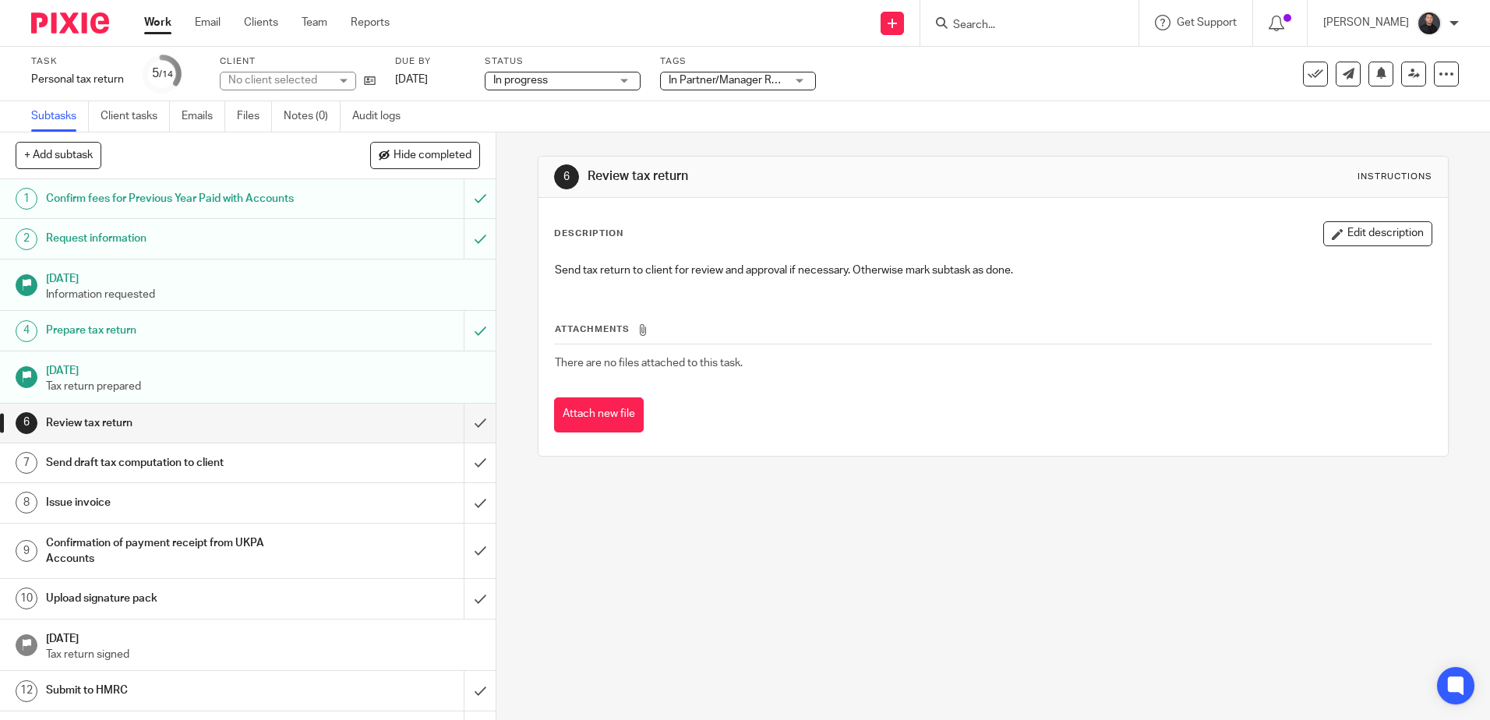
click at [902, 98] on div "Task Personal tax return Save Personal tax return 5 /14 Client No client select…" at bounding box center [745, 74] width 1490 height 55
